Goal: Task Accomplishment & Management: Use online tool/utility

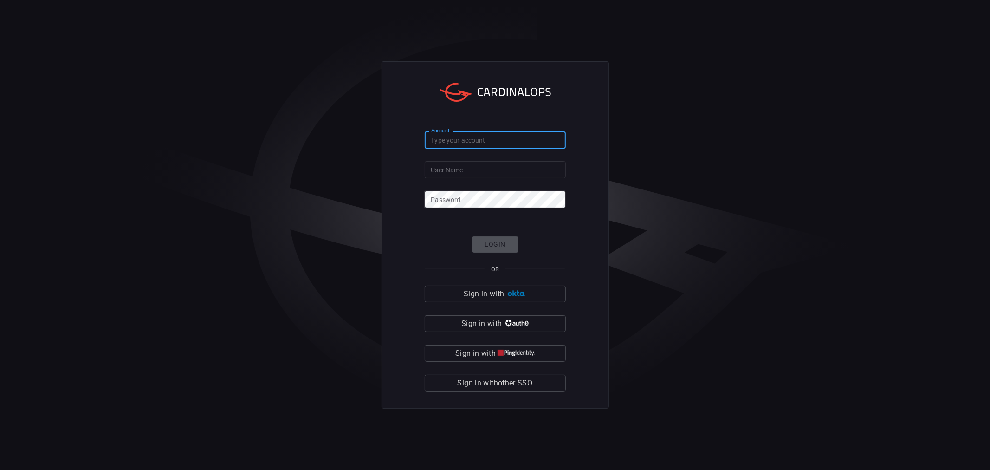
click at [432, 138] on div "Account Account" at bounding box center [495, 138] width 141 height 15
type input "avalara"
click at [487, 166] on input "User Name" at bounding box center [495, 169] width 141 height 17
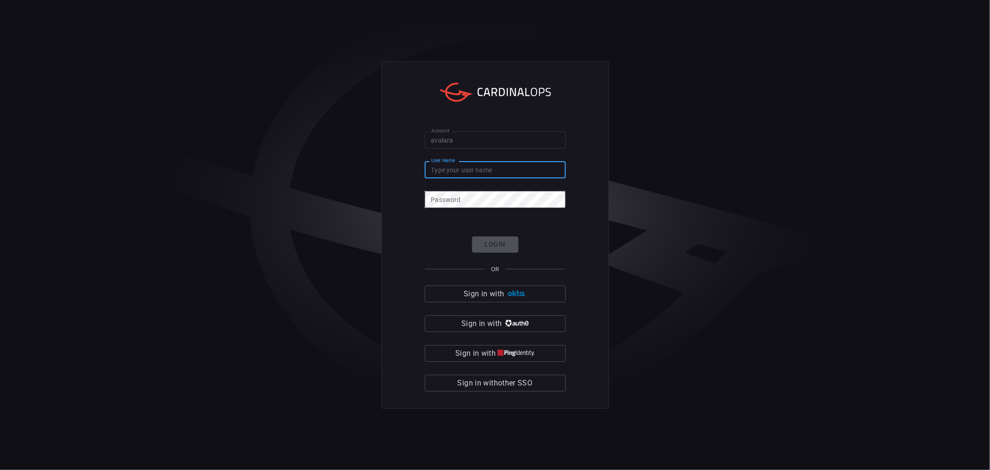
type input "[PERSON_NAME][EMAIL_ADDRESS][DOMAIN_NAME]"
click at [497, 246] on button "Login" at bounding box center [495, 244] width 46 height 16
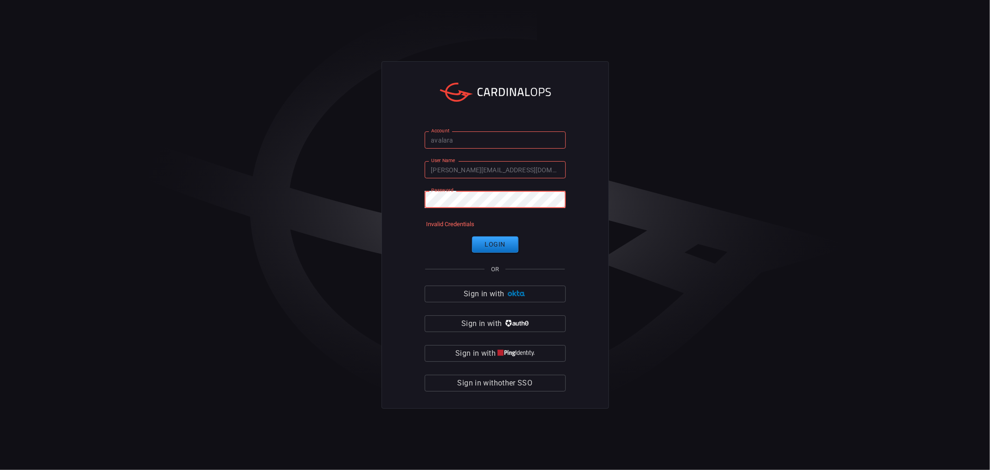
click at [412, 202] on div "Account avalara Account User Name [PERSON_NAME][EMAIL_ADDRESS][DOMAIN_NAME] Use…" at bounding box center [495, 234] width 227 height 347
click at [453, 167] on input "[PERSON_NAME][EMAIL_ADDRESS][DOMAIN_NAME]" at bounding box center [495, 169] width 141 height 17
type input "[EMAIL_ADDRESS][DOMAIN_NAME]"
click button "Login" at bounding box center [495, 244] width 46 height 16
click at [447, 170] on input "[EMAIL_ADDRESS][DOMAIN_NAME]" at bounding box center [495, 169] width 141 height 17
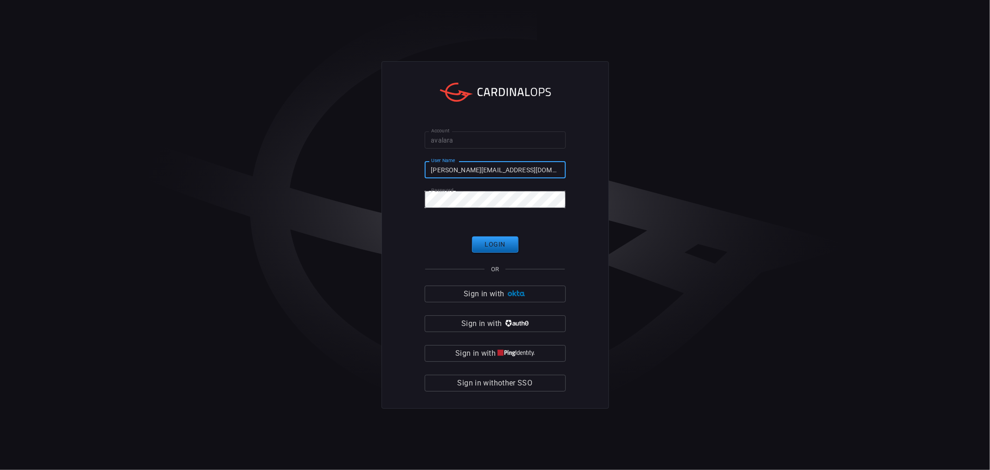
type input "[PERSON_NAME][EMAIL_ADDRESS][DOMAIN_NAME]"
click at [485, 243] on button "Login" at bounding box center [495, 244] width 46 height 16
click at [540, 207] on form "Account avalara Account User Name [PERSON_NAME][EMAIL_ADDRESS][DOMAIN_NAME] Use…" at bounding box center [495, 261] width 141 height 260
click at [500, 242] on button "Login" at bounding box center [495, 244] width 46 height 16
drag, startPoint x: 932, startPoint y: 64, endPoint x: 756, endPoint y: 76, distance: 176.8
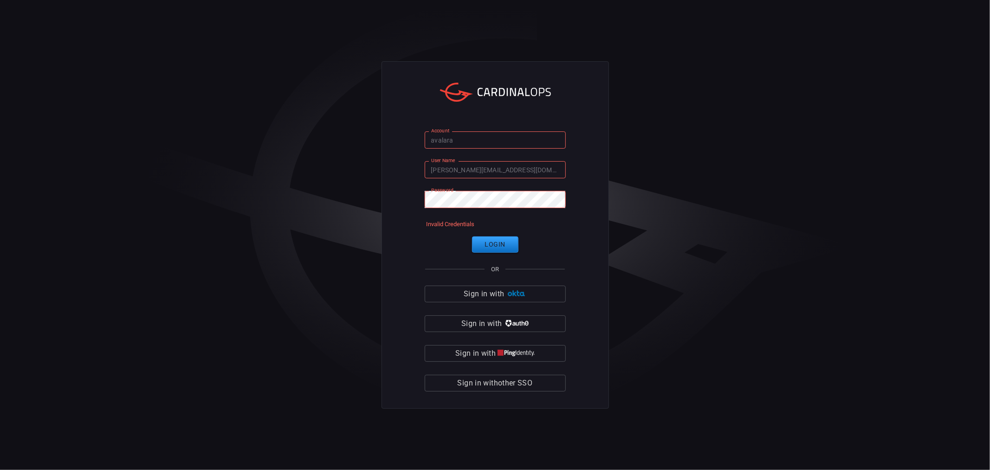
click at [756, 76] on div "Account avalara Account User Name [PERSON_NAME][EMAIL_ADDRESS][DOMAIN_NAME] Use…" at bounding box center [495, 235] width 990 height 470
drag, startPoint x: 425, startPoint y: 259, endPoint x: 380, endPoint y: 257, distance: 45.5
click at [380, 257] on div "Account avalara Account User Name [PERSON_NAME][EMAIL_ADDRESS][DOMAIN_NAME] Use…" at bounding box center [495, 235] width 990 height 470
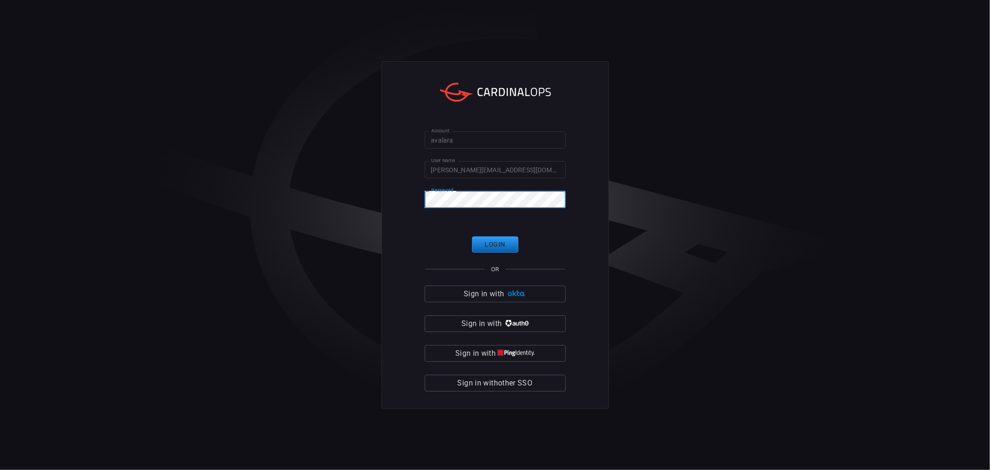
click at [500, 241] on button "Login" at bounding box center [495, 244] width 46 height 16
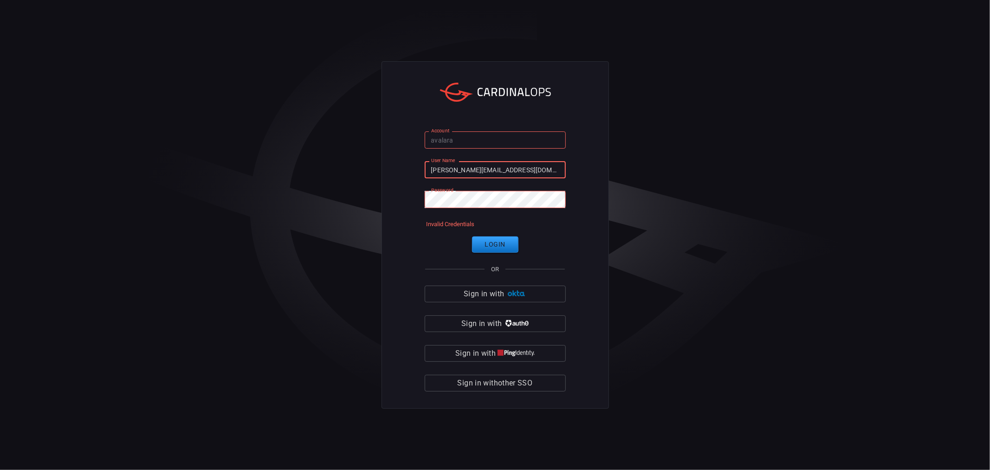
click at [531, 168] on input "[PERSON_NAME][EMAIL_ADDRESS][DOMAIN_NAME]" at bounding box center [495, 169] width 141 height 17
click at [500, 145] on input "avalara" at bounding box center [495, 139] width 141 height 17
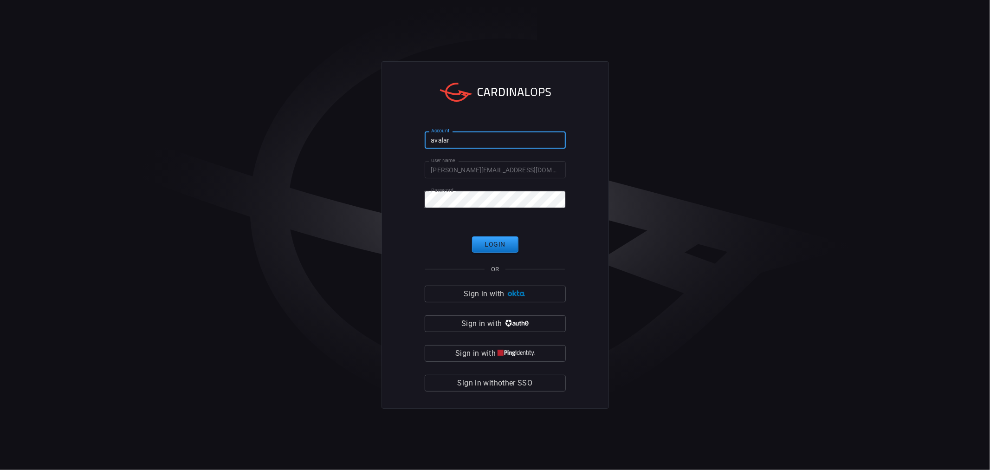
type input "avalara"
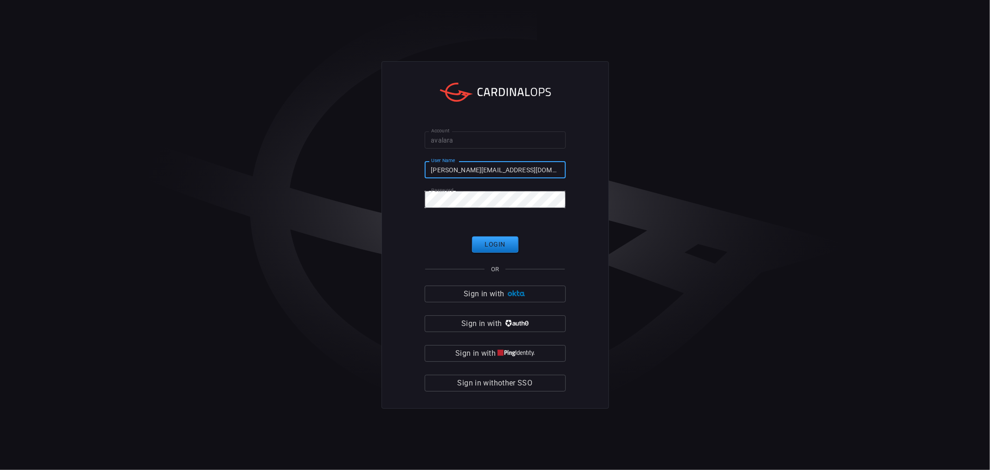
type input "[PERSON_NAME][EMAIL_ADDRESS][DOMAIN_NAME]"
click button "Login" at bounding box center [495, 244] width 46 height 16
